Goal: Browse casually

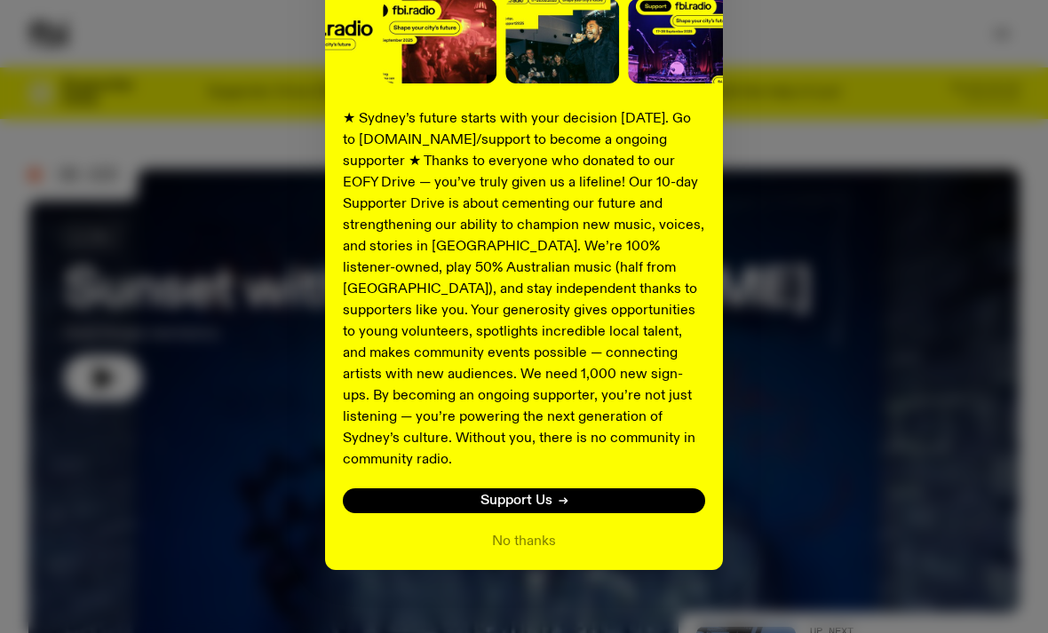
scroll to position [244, 0]
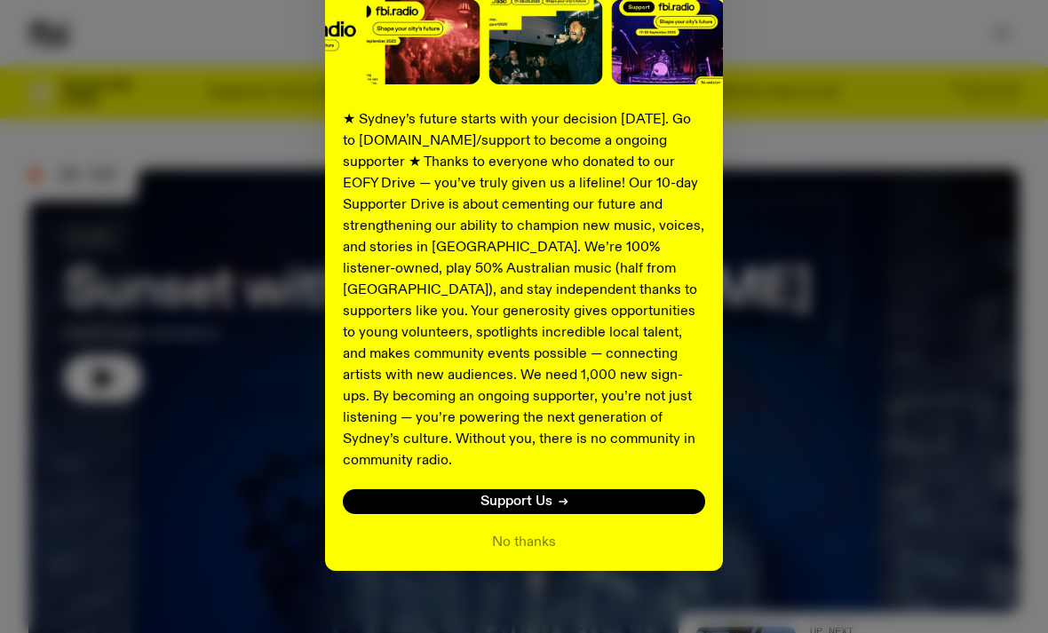
click at [551, 588] on div "Shaping the future of our city’s music, arts, and culture - with the help of YO…" at bounding box center [524, 316] width 1048 height 633
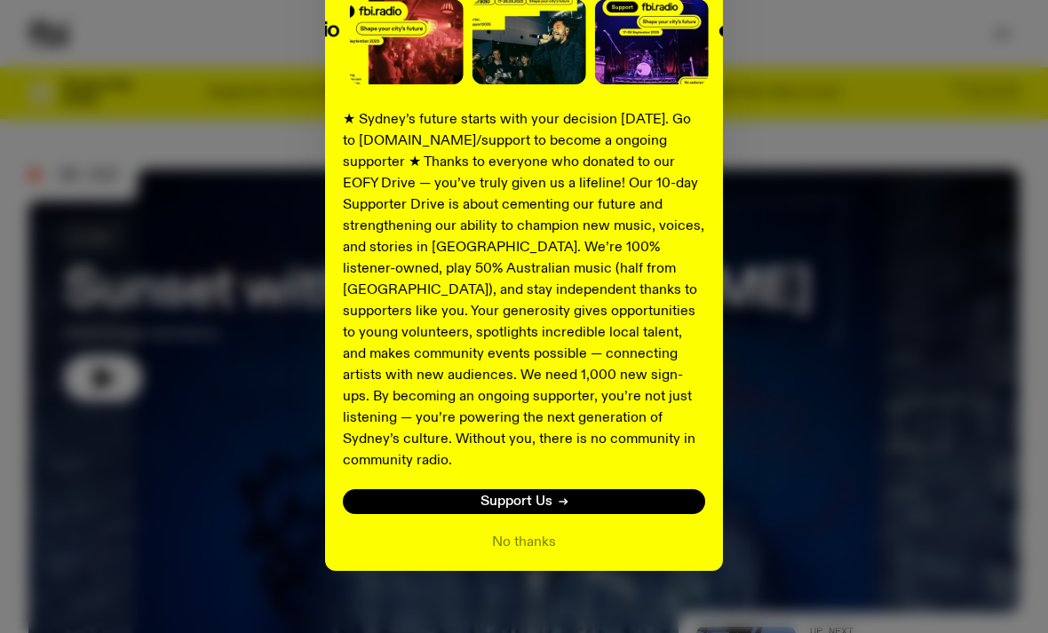
click at [538, 579] on div "Shaping the future of our city’s music, arts, and culture - with the help of YO…" at bounding box center [524, 316] width 1048 height 633
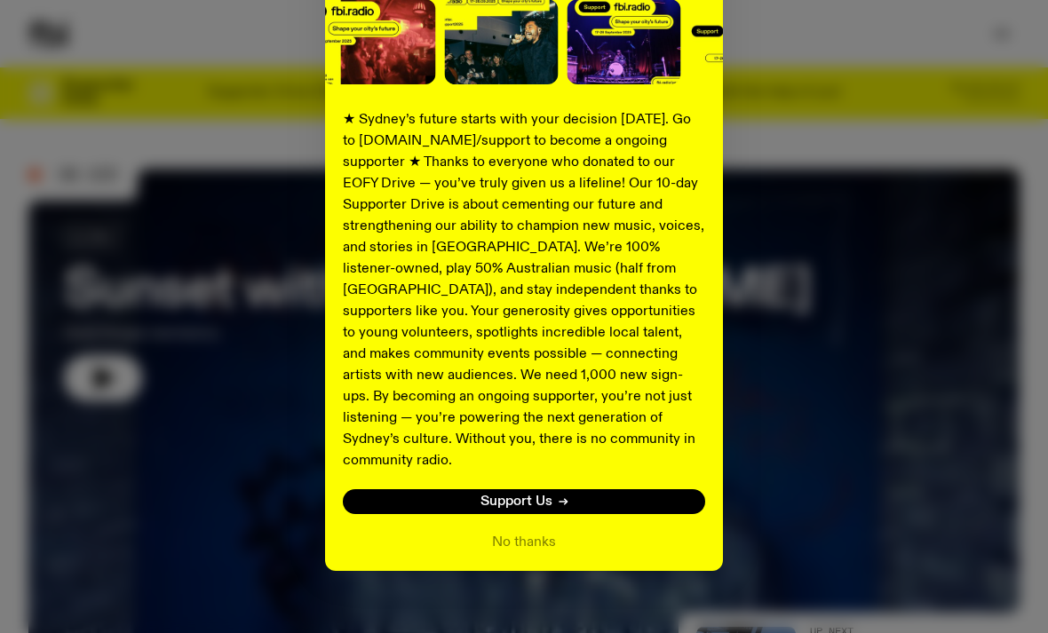
click at [532, 580] on div "Shaping the future of our city’s music, arts, and culture - with the help of YO…" at bounding box center [524, 316] width 1048 height 633
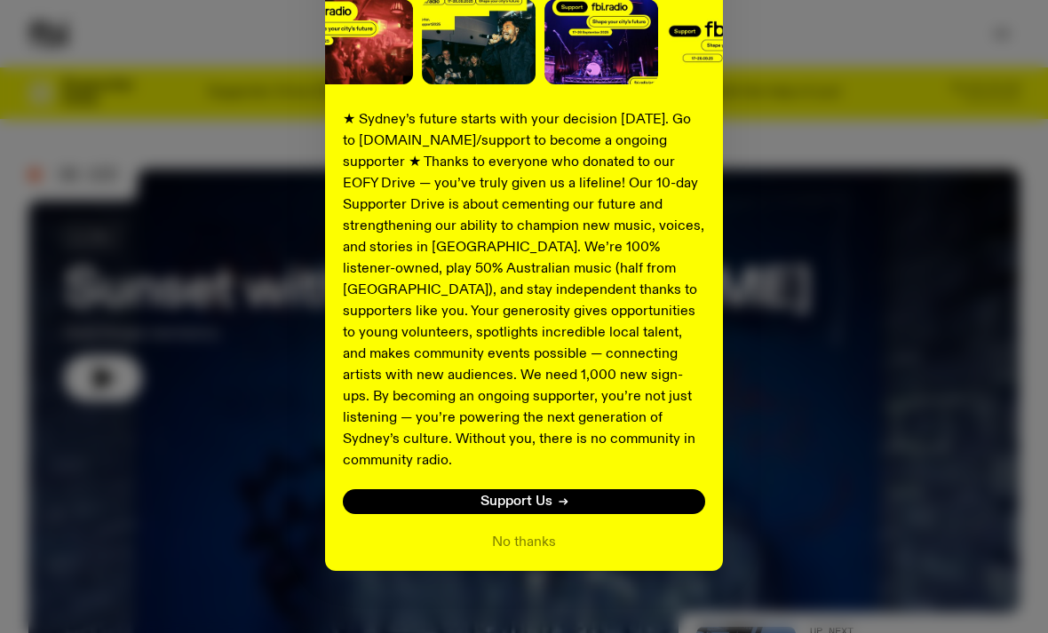
click at [526, 575] on div "Shaping the future of our city’s music, arts, and culture - with the help of YO…" at bounding box center [524, 316] width 1048 height 633
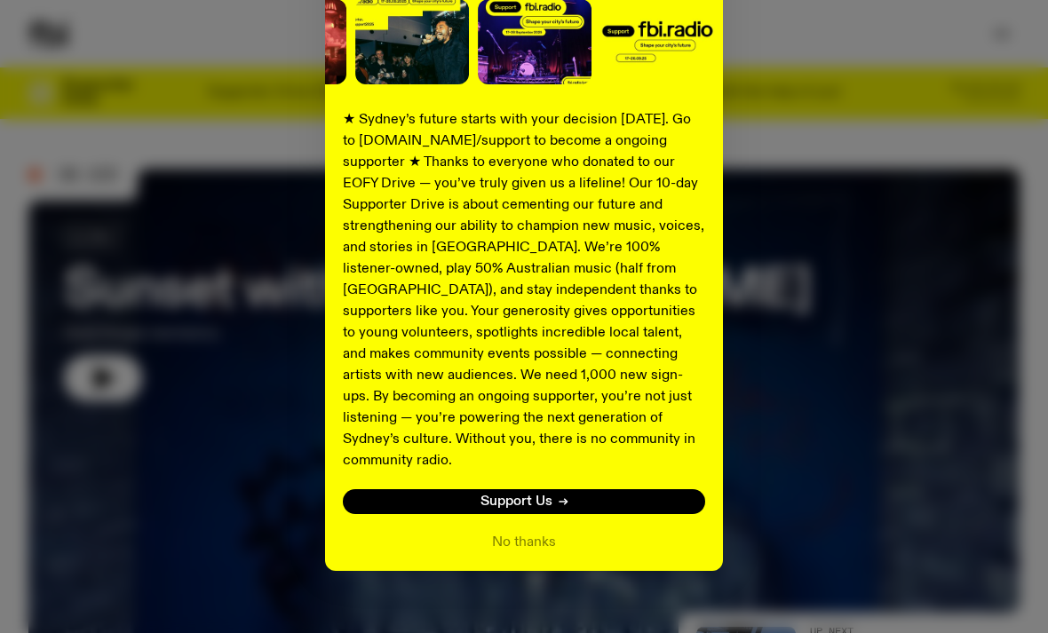
click at [546, 577] on div "Shaping the future of our city’s music, arts, and culture - with the help of YO…" at bounding box center [524, 316] width 1048 height 633
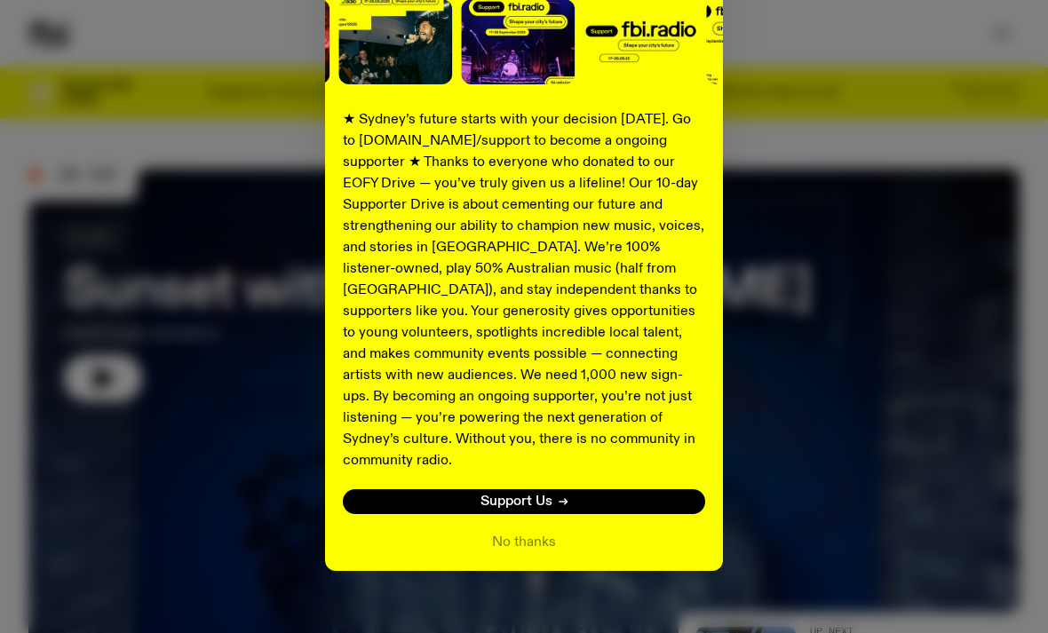
click at [558, 541] on div "Shaping the future of our city’s music, arts, and culture - with the help of YO…" at bounding box center [524, 206] width 398 height 730
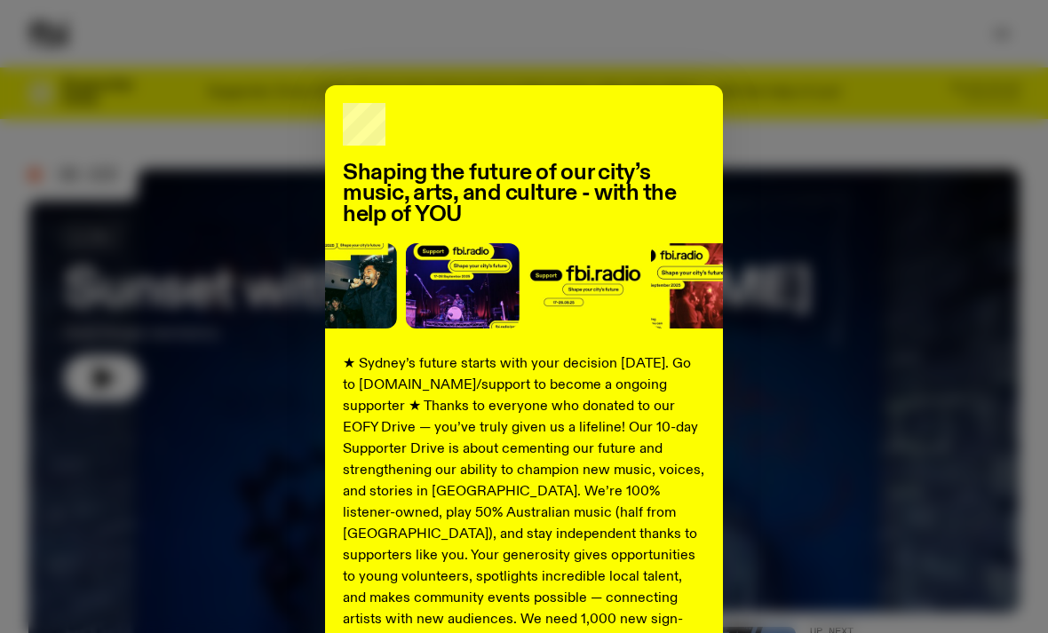
scroll to position [0, 0]
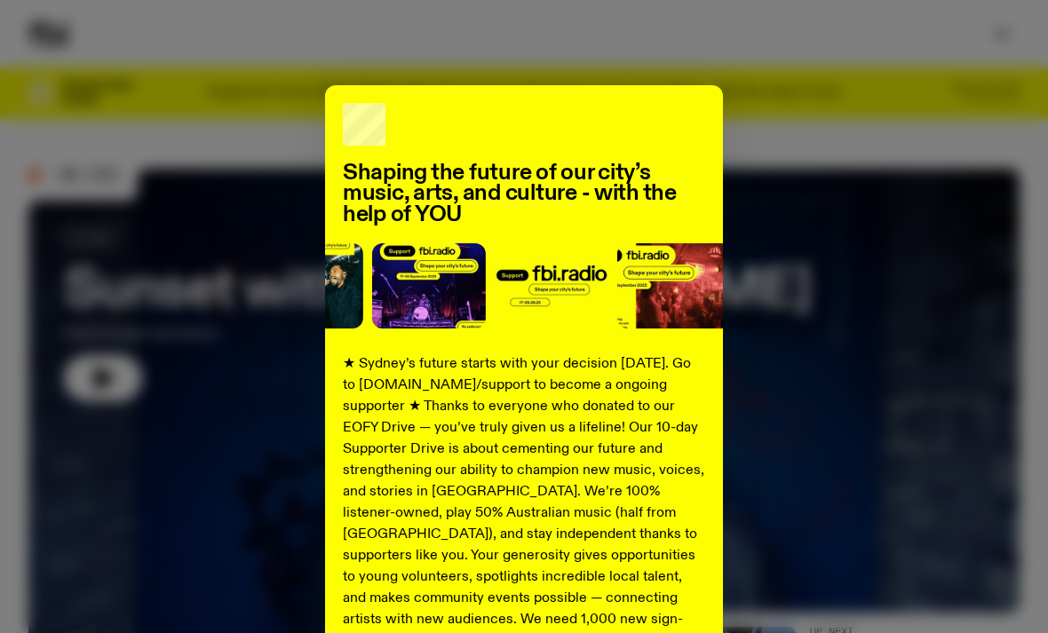
click at [802, 396] on div "Shaping the future of our city’s music, arts, and culture - with the help of YO…" at bounding box center [523, 450] width 991 height 730
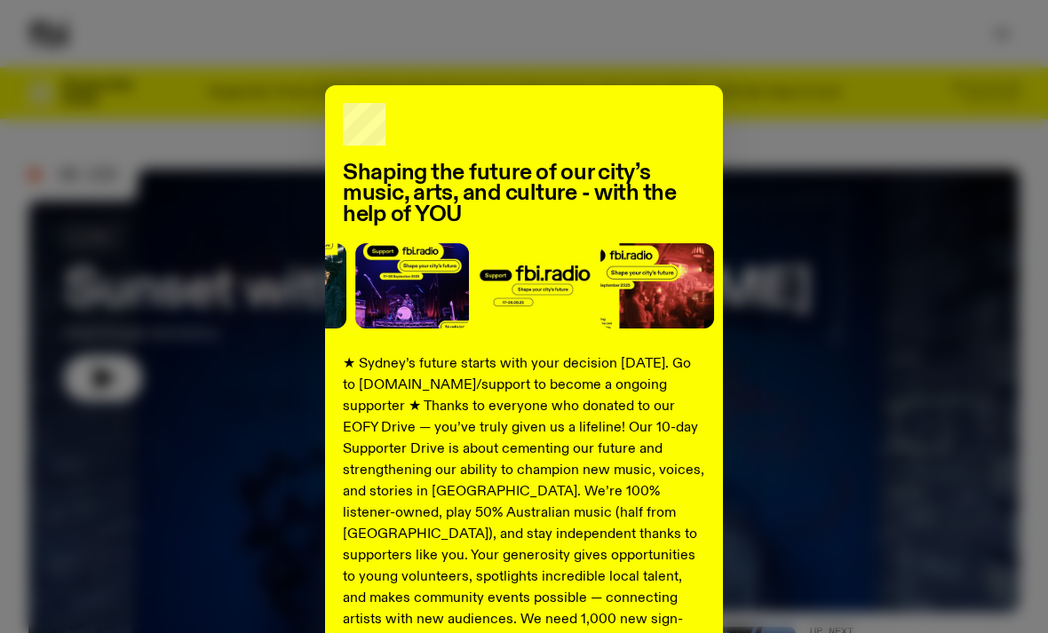
click at [635, 356] on p "★ Sydney’s future starts with your decision [DATE]. Go to [DOMAIN_NAME]/support…" at bounding box center [524, 534] width 362 height 362
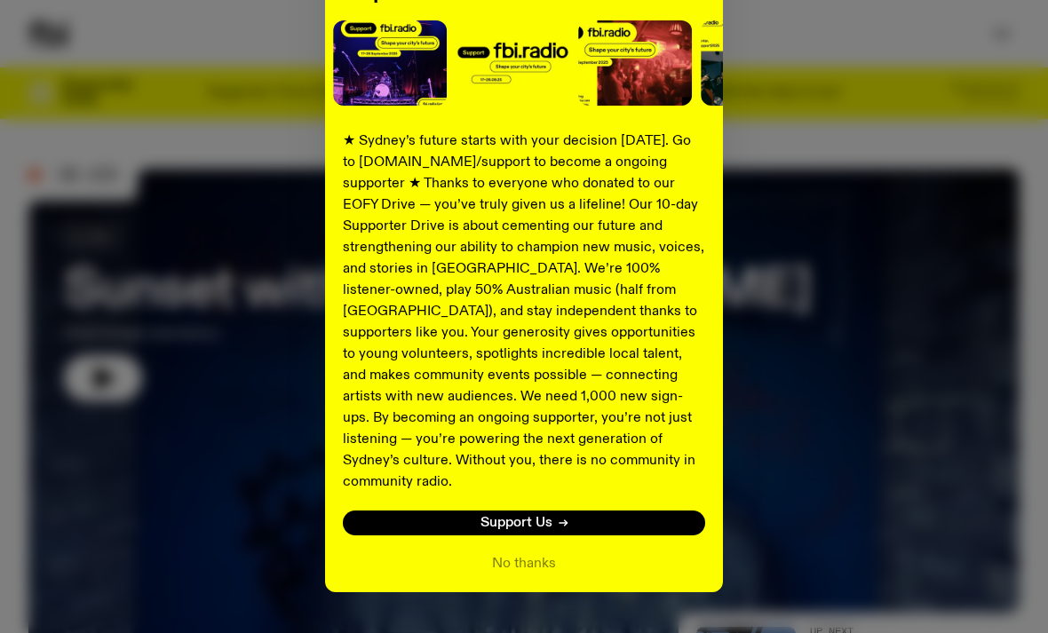
scroll to position [244, 0]
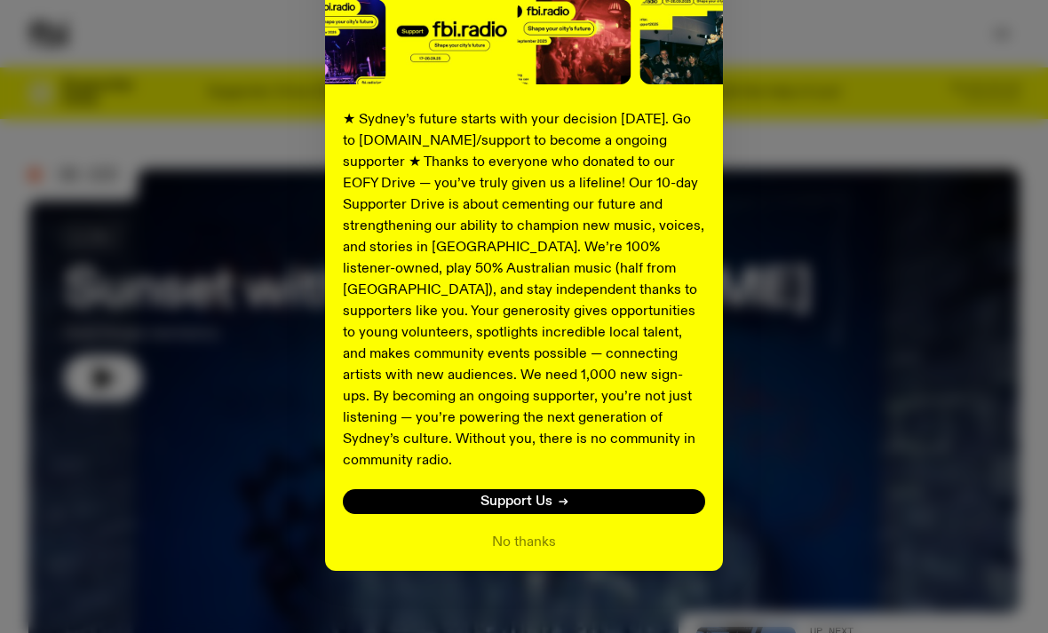
click at [543, 574] on div "Shaping the future of our city’s music, arts, and culture - with the help of YO…" at bounding box center [524, 316] width 1048 height 633
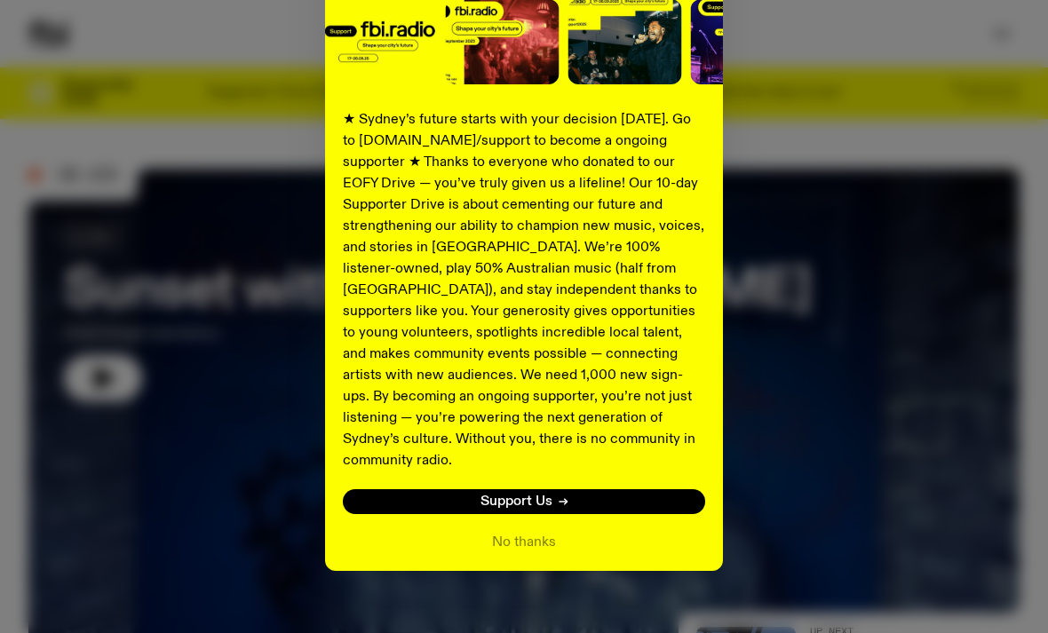
click at [532, 573] on div "Shaping the future of our city’s music, arts, and culture - with the help of YO…" at bounding box center [524, 316] width 1048 height 633
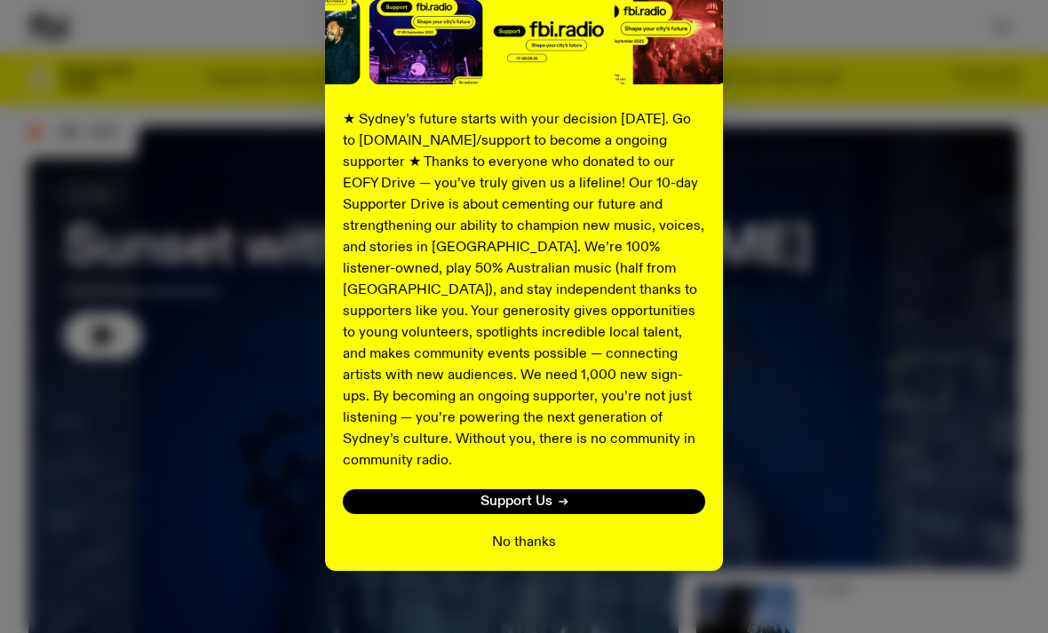
click at [544, 532] on button "No thanks" at bounding box center [524, 542] width 64 height 21
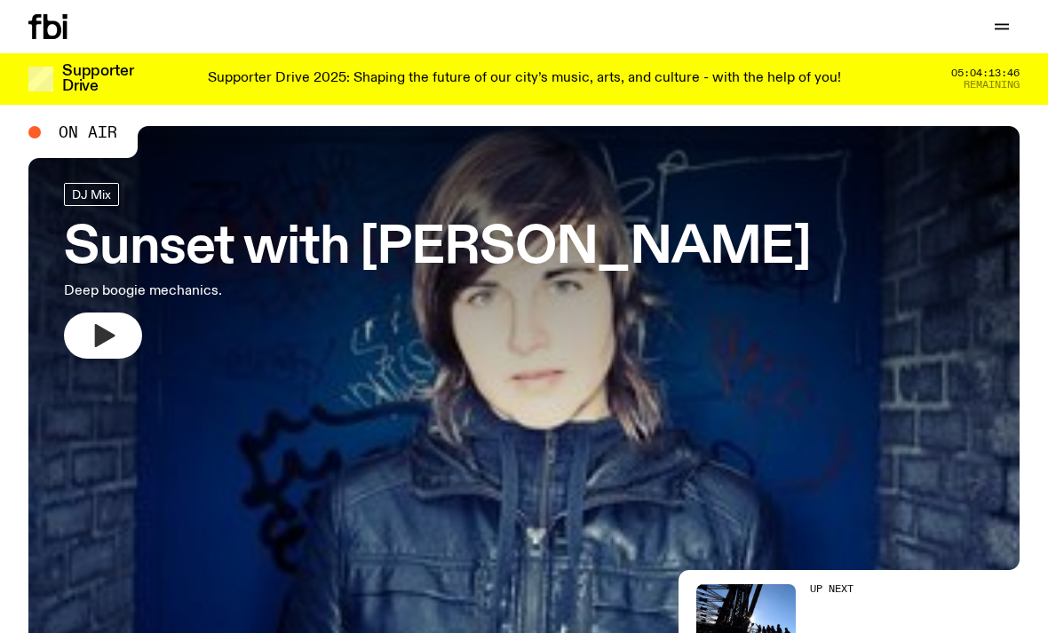
click at [109, 351] on button "button" at bounding box center [103, 336] width 78 height 46
